Goal: Task Accomplishment & Management: Use online tool/utility

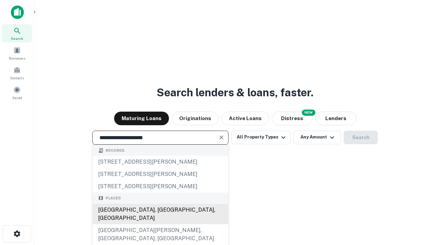
click at [160, 224] on div "[GEOGRAPHIC_DATA], [GEOGRAPHIC_DATA], [GEOGRAPHIC_DATA]" at bounding box center [161, 214] width 136 height 20
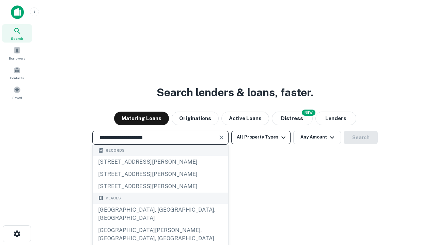
type input "**********"
click at [261, 137] on button "All Property Types" at bounding box center [260, 138] width 59 height 14
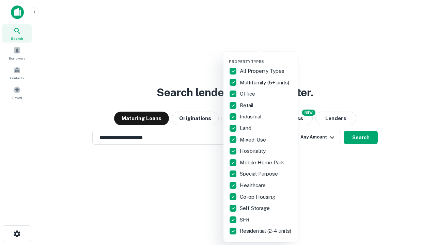
click at [266, 57] on button "button" at bounding box center [266, 57] width 75 height 0
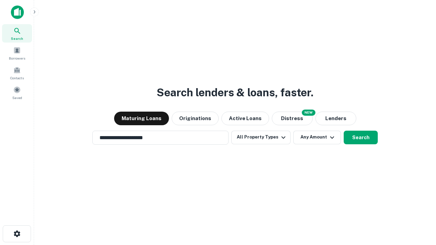
scroll to position [4, 82]
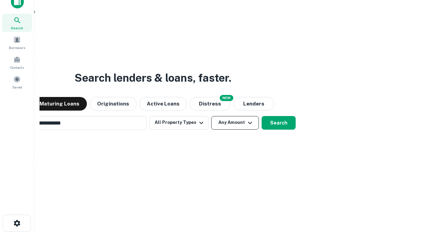
click at [211, 116] on button "Any Amount" at bounding box center [235, 123] width 48 height 14
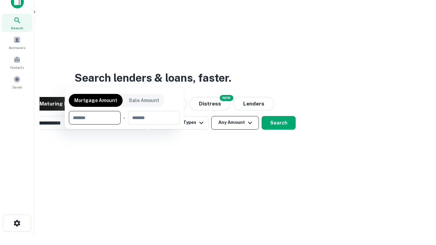
scroll to position [49, 193]
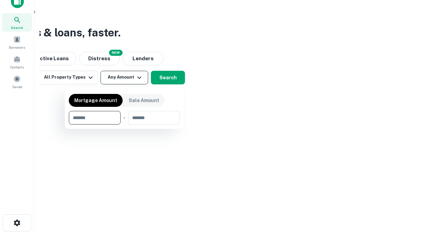
type input "*******"
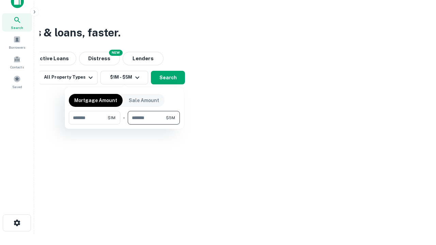
type input "*******"
click at [124, 125] on button "button" at bounding box center [124, 125] width 111 height 0
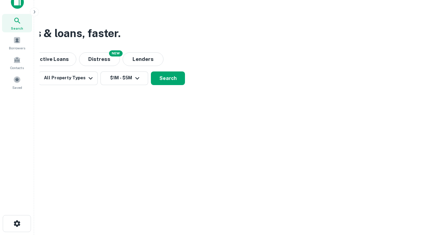
scroll to position [4, 126]
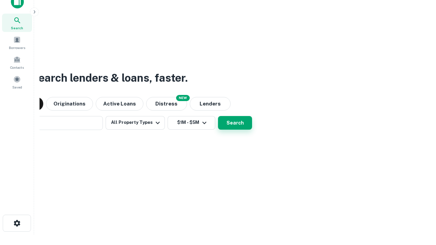
click at [218, 116] on button "Search" at bounding box center [235, 123] width 34 height 14
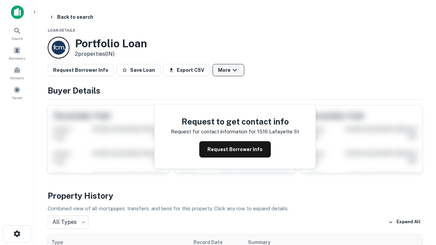
click at [228, 70] on button "More" at bounding box center [228, 70] width 32 height 12
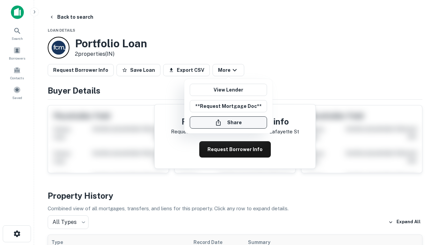
click at [228, 123] on button "Share" at bounding box center [228, 122] width 77 height 12
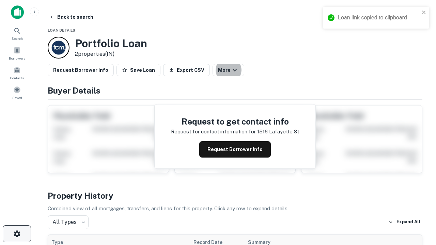
click at [17, 234] on icon "button" at bounding box center [17, 234] width 8 height 8
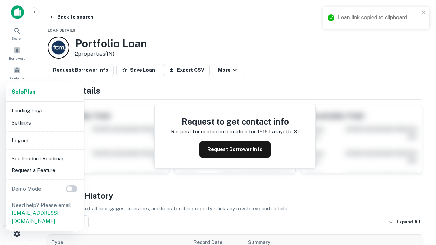
click at [45, 140] on li "Logout" at bounding box center [45, 141] width 73 height 12
